Goal: Information Seeking & Learning: Learn about a topic

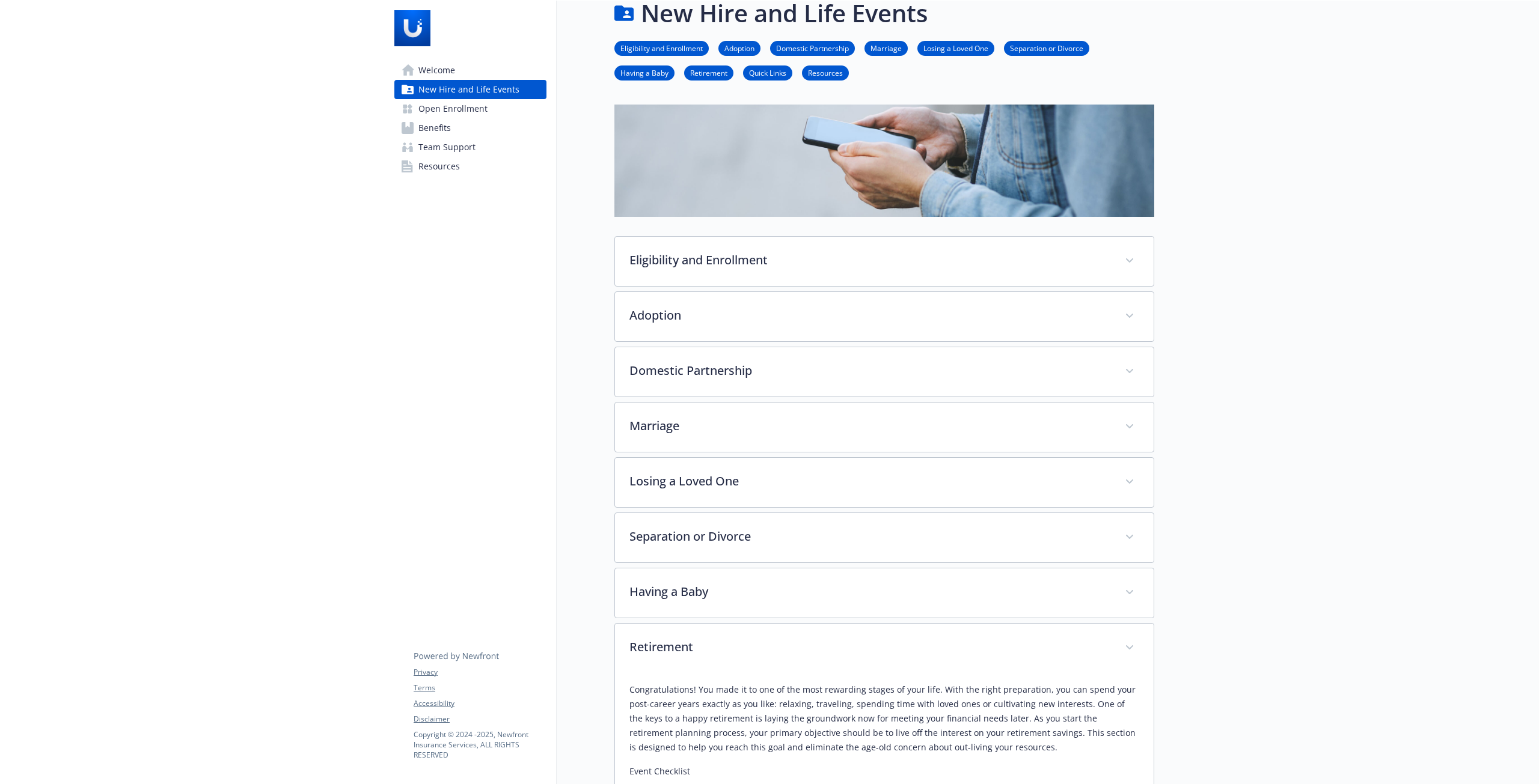
scroll to position [0, 9]
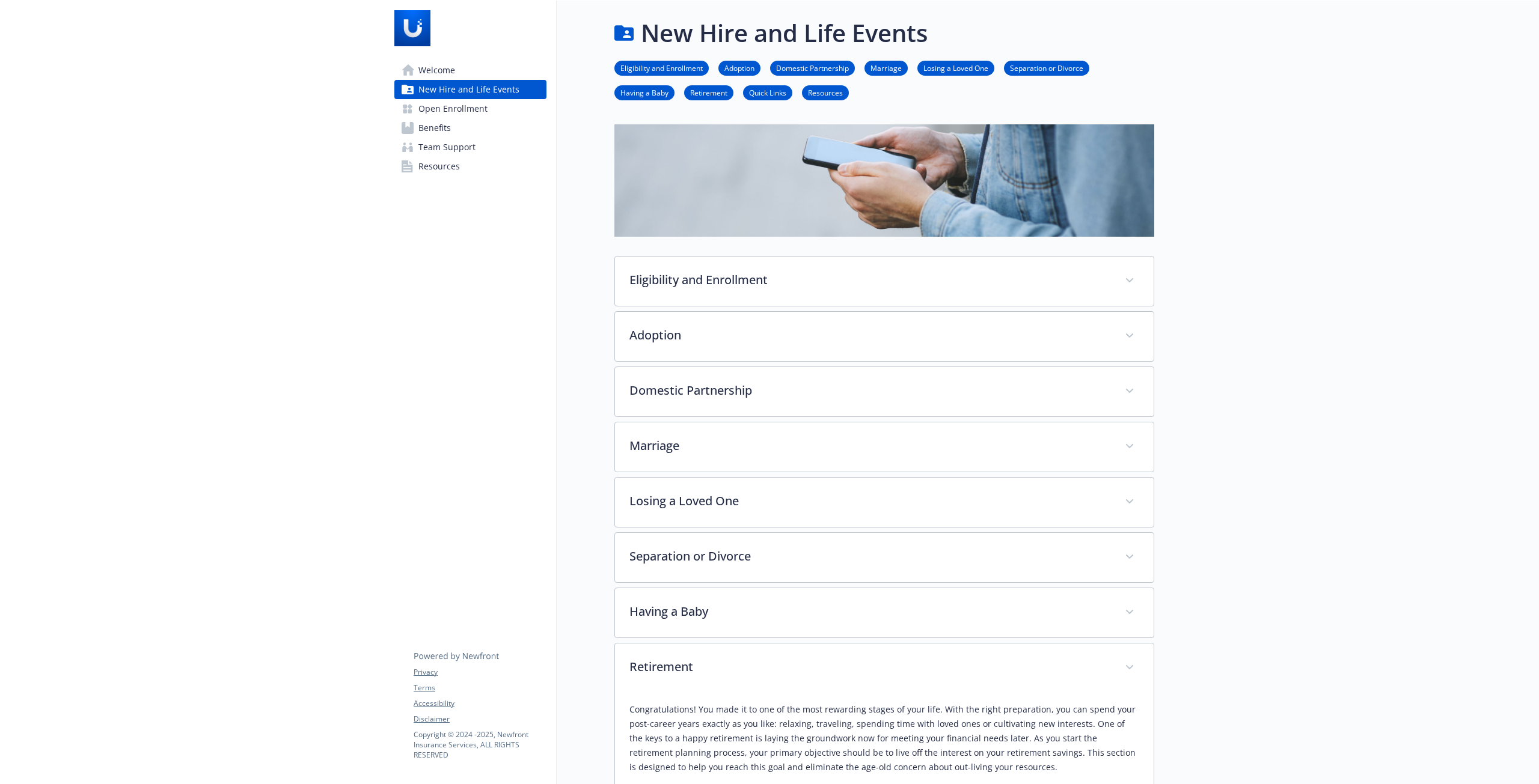
click at [464, 112] on span "Open Enrollment" at bounding box center [453, 109] width 69 height 20
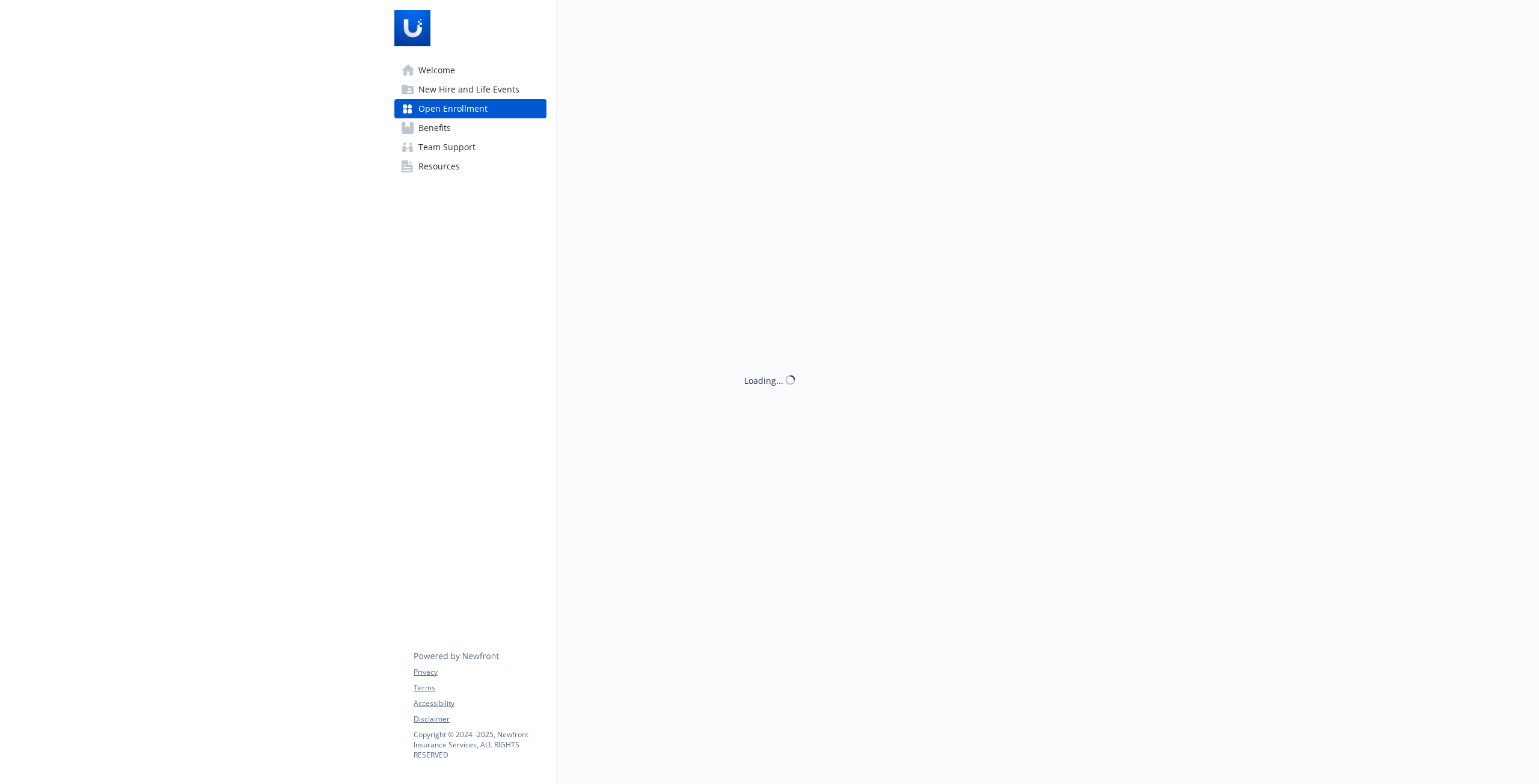
click at [445, 122] on link "Benefits" at bounding box center [471, 127] width 152 height 20
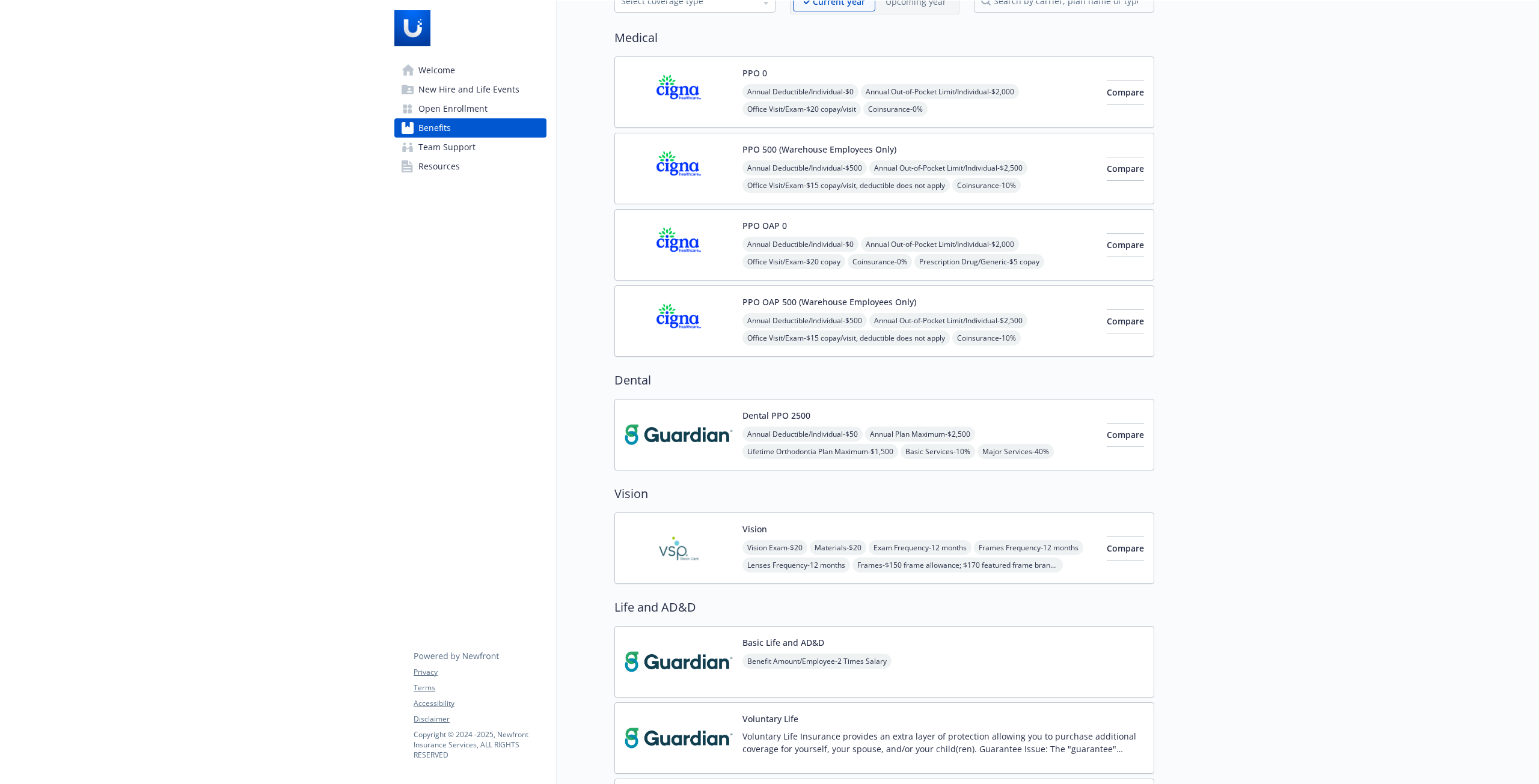
scroll to position [77, 0]
drag, startPoint x: 1304, startPoint y: 200, endPoint x: 1289, endPoint y: 198, distance: 15.1
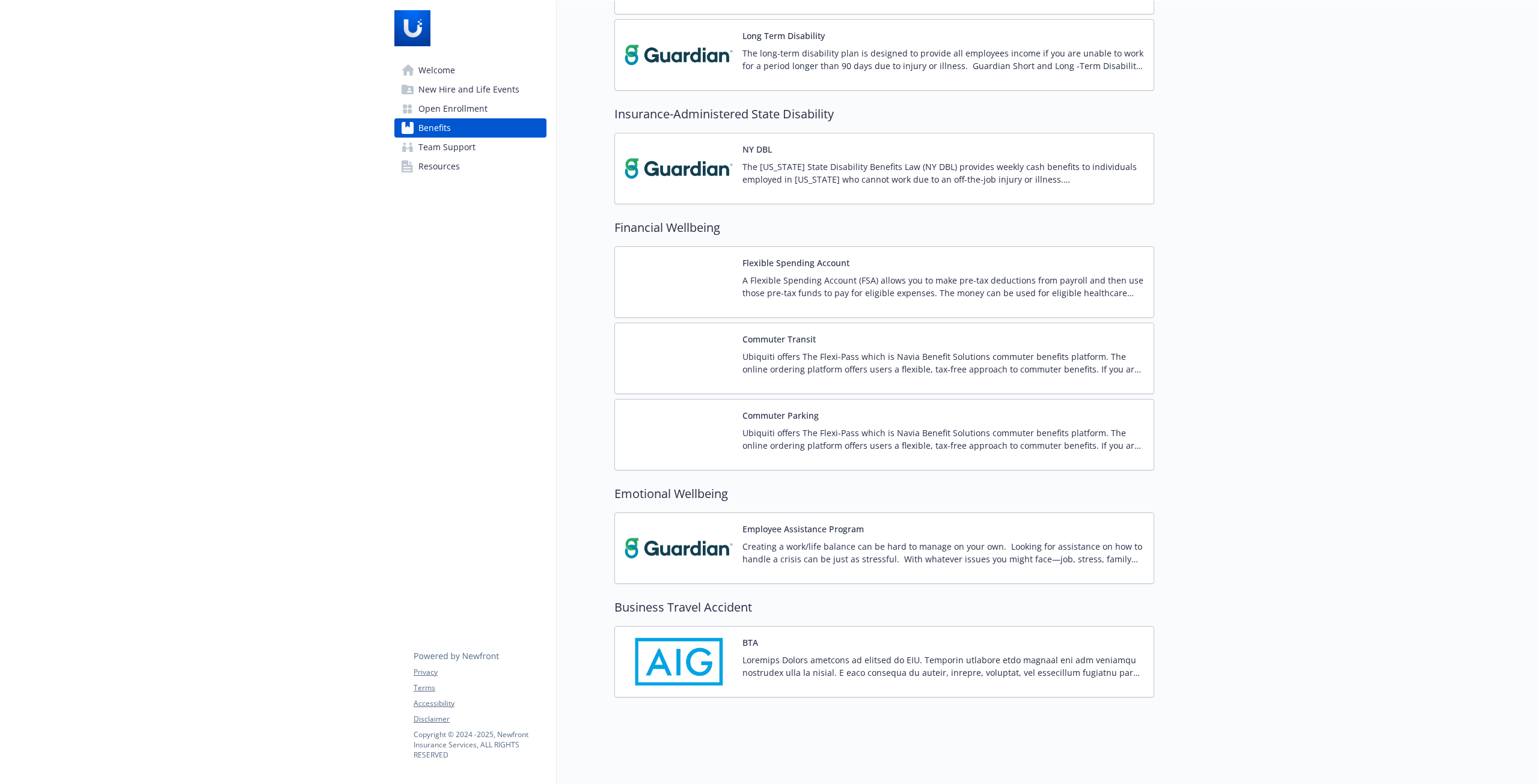
scroll to position [1035, 0]
drag, startPoint x: 1198, startPoint y: 241, endPoint x: 1158, endPoint y: 261, distance: 44.7
click at [756, 350] on p "Ubiquiti offers The Flexi-Pass which is Navia Benefit Solutions commuter benefi…" at bounding box center [943, 362] width 401 height 25
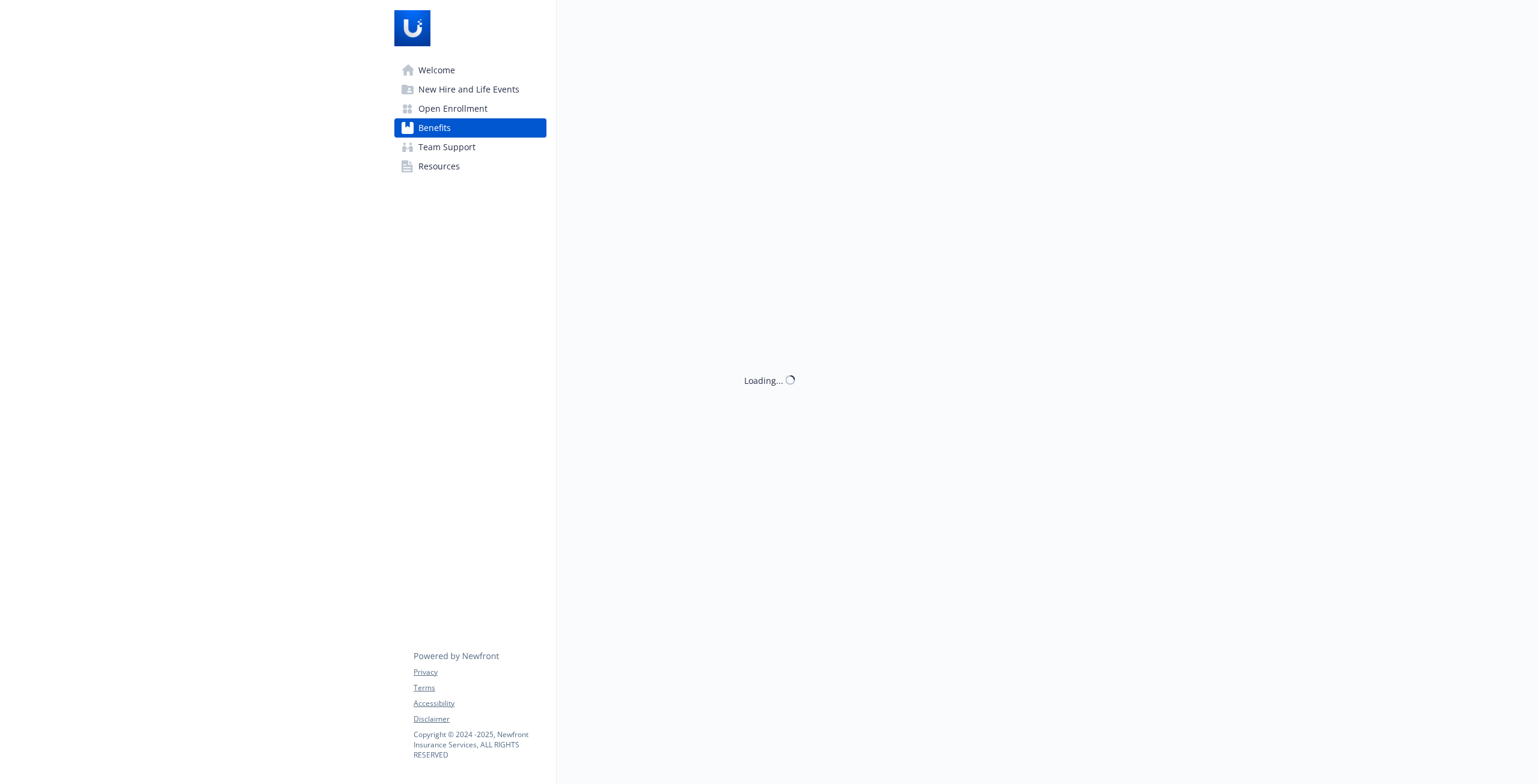
scroll to position [1035, 0]
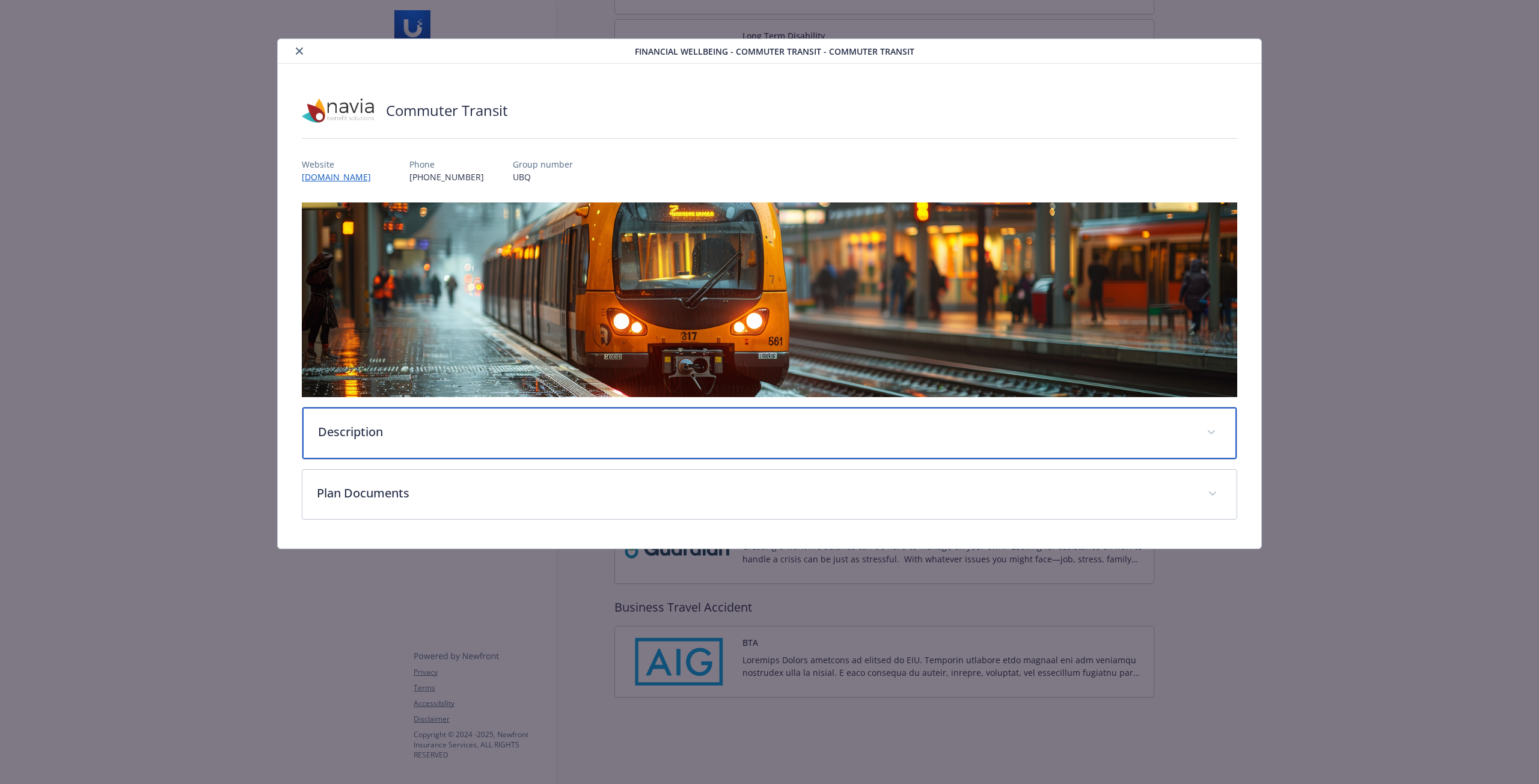
click at [867, 439] on p "Description" at bounding box center [755, 432] width 874 height 18
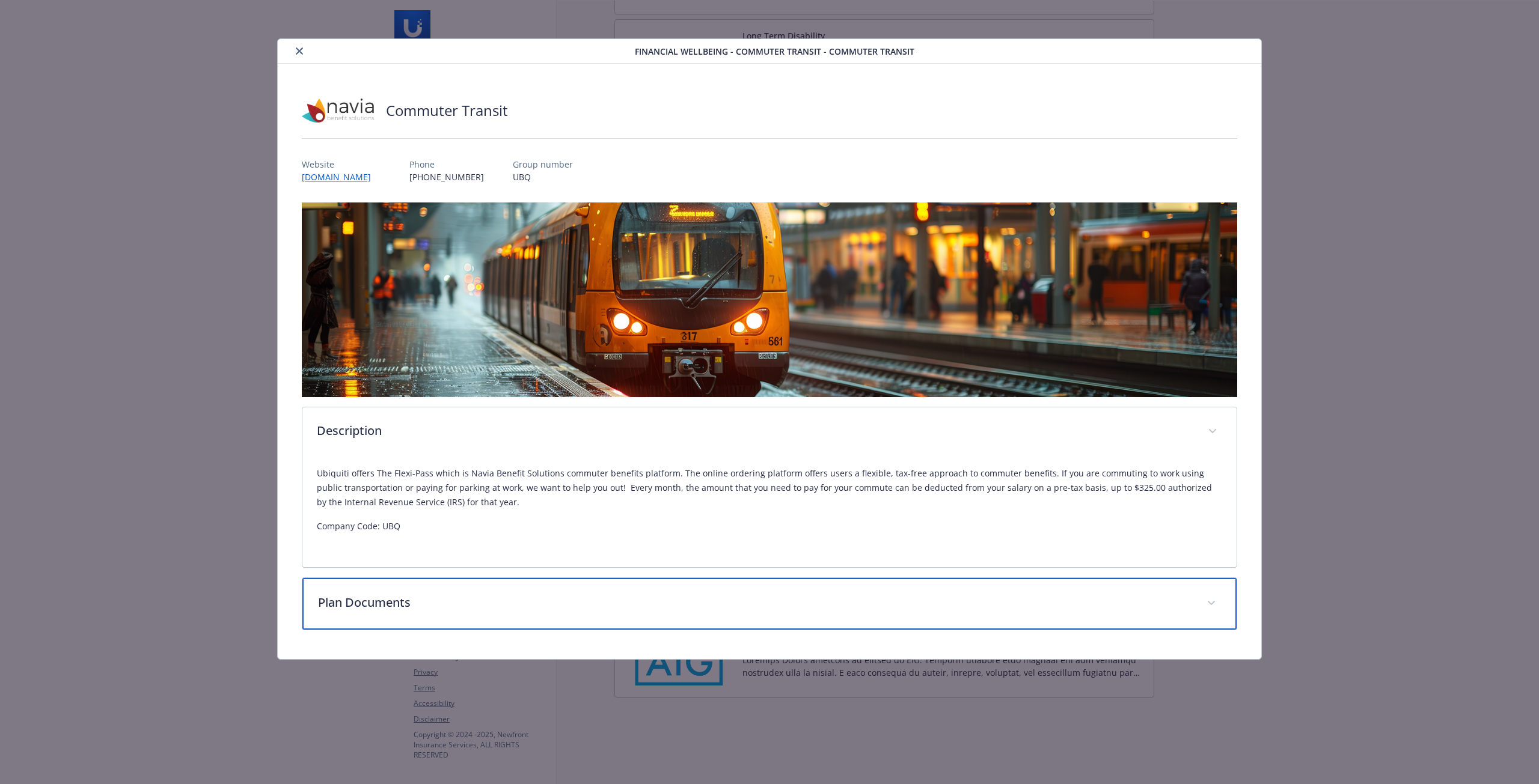
click at [879, 605] on p "Plan Documents" at bounding box center [755, 602] width 874 height 18
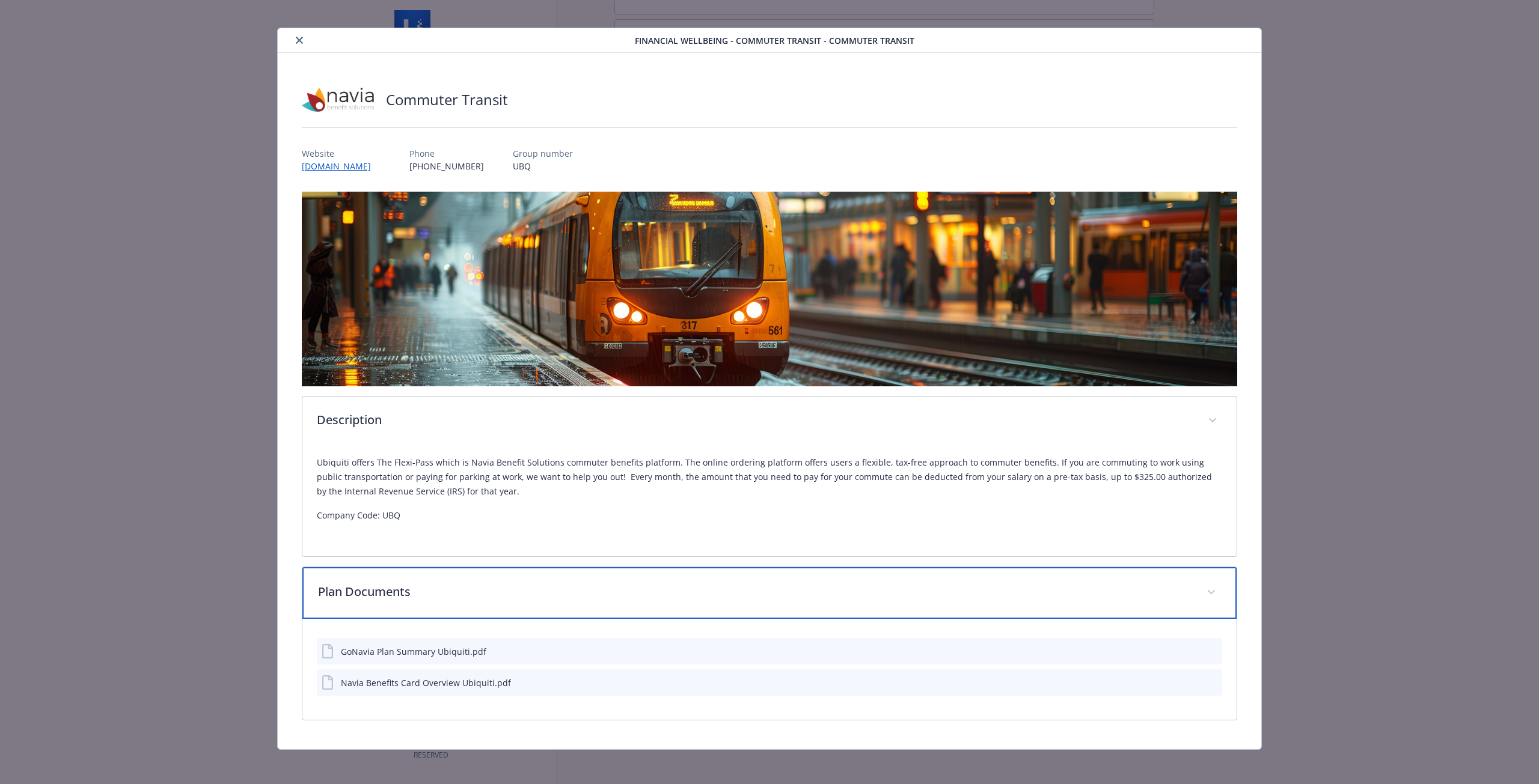
scroll to position [14, 0]
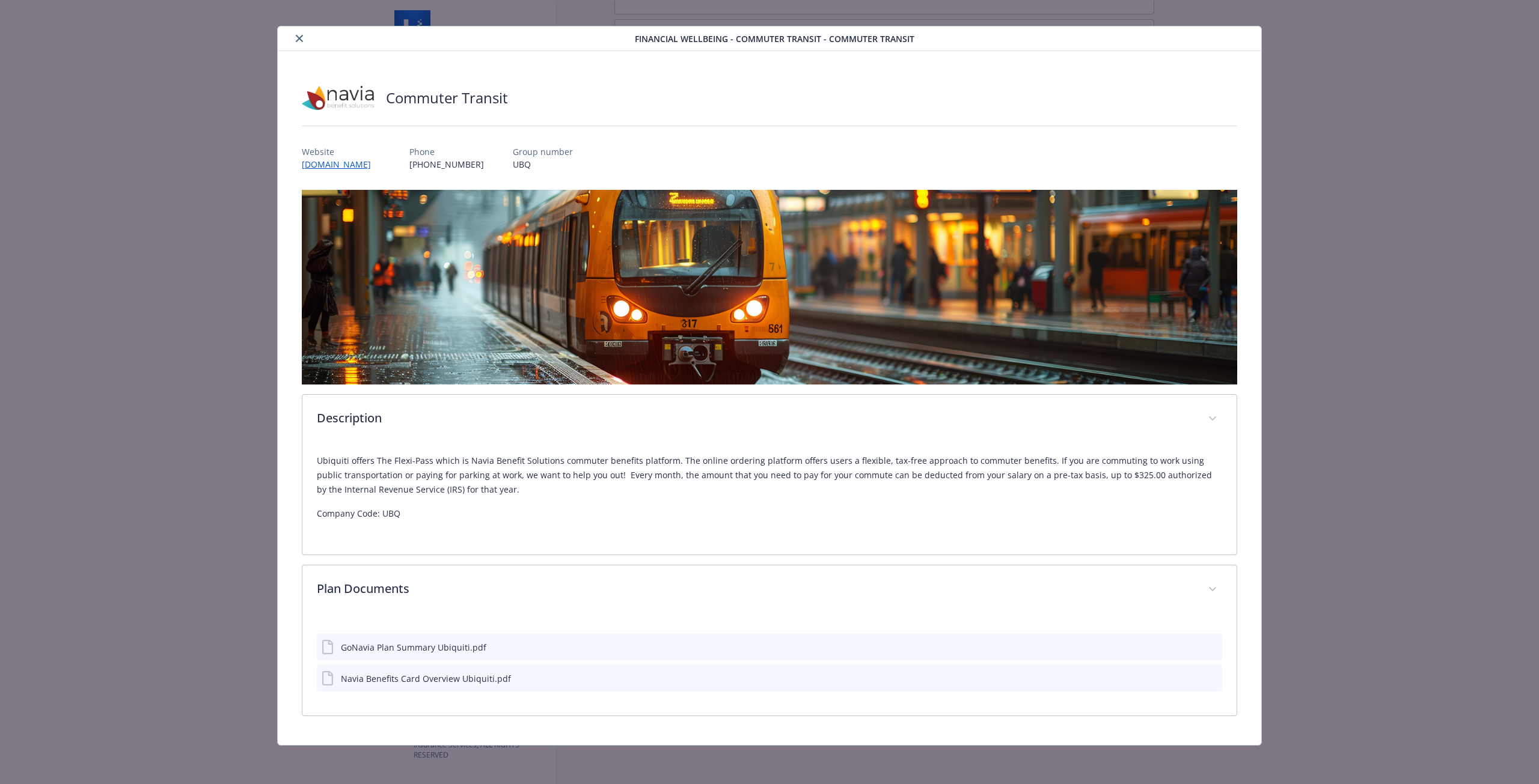
click at [1208, 644] on icon "preview file" at bounding box center [1211, 646] width 11 height 8
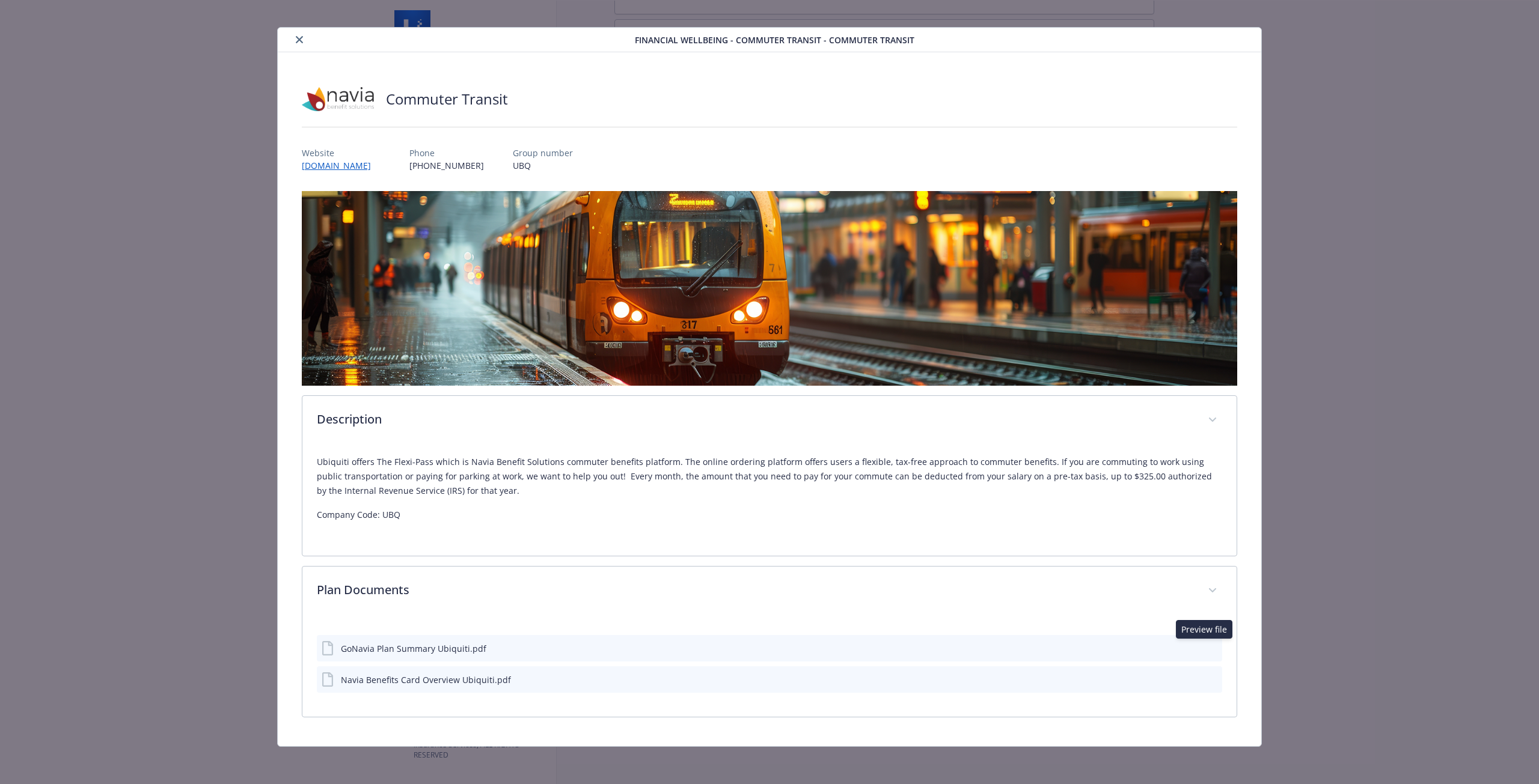
click at [1208, 678] on icon "preview file" at bounding box center [1211, 678] width 11 height 8
